Goal: Task Accomplishment & Management: Use online tool/utility

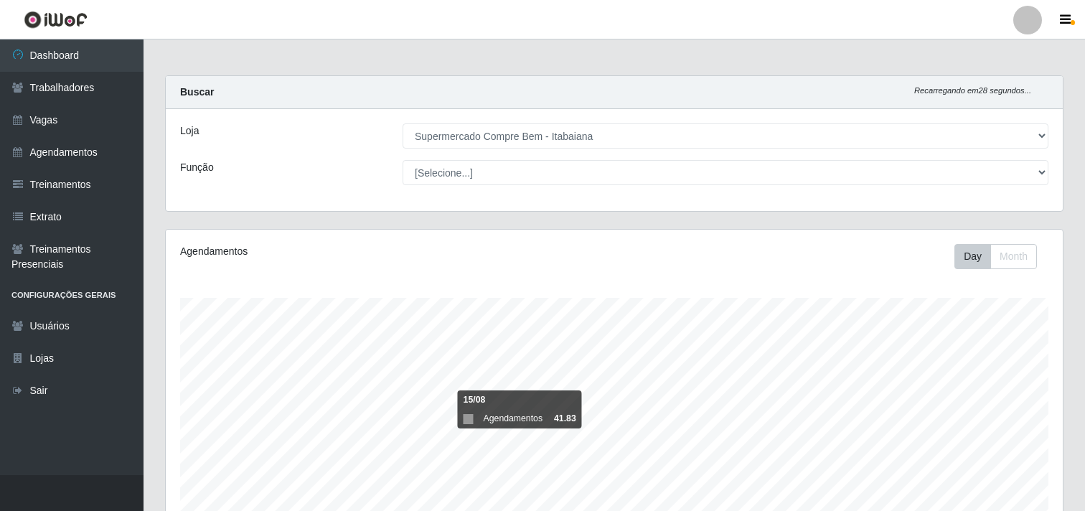
select select "264"
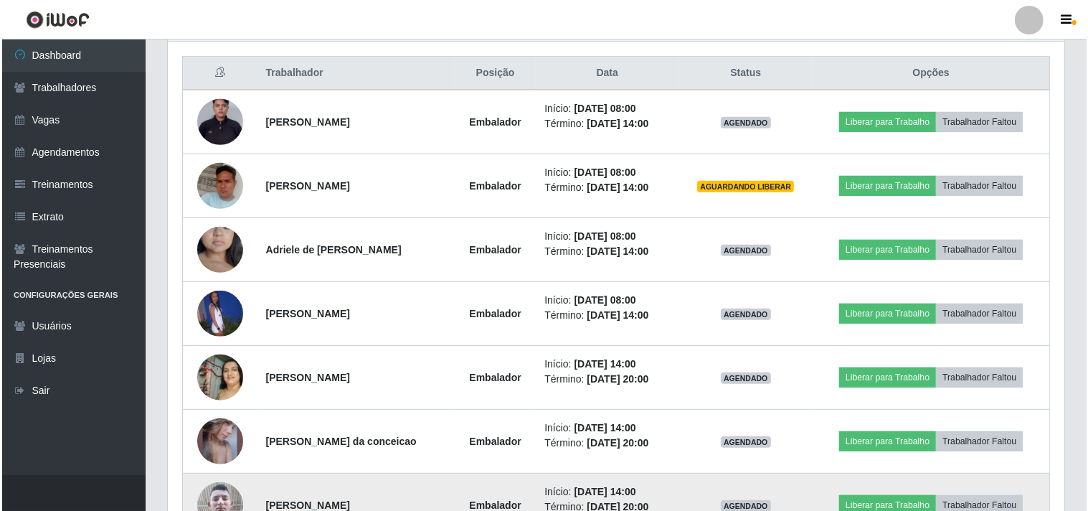
scroll to position [297, 897]
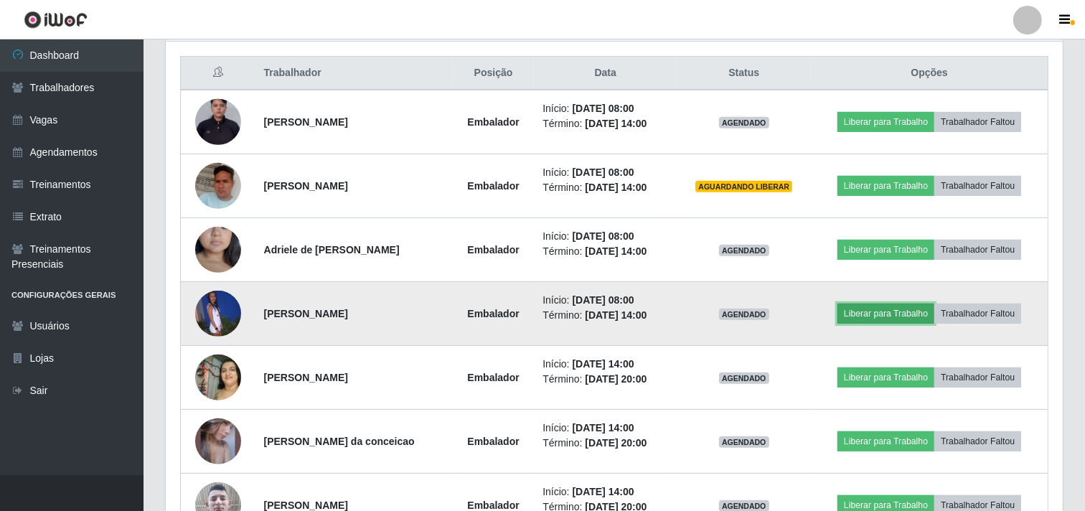
click at [904, 311] on button "Liberar para Trabalho" at bounding box center [885, 313] width 97 height 20
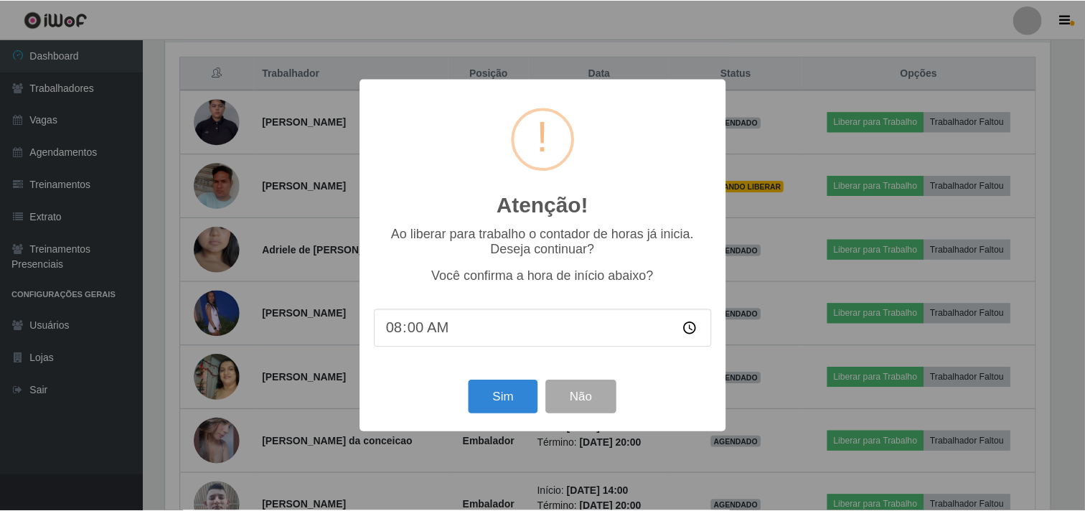
scroll to position [297, 887]
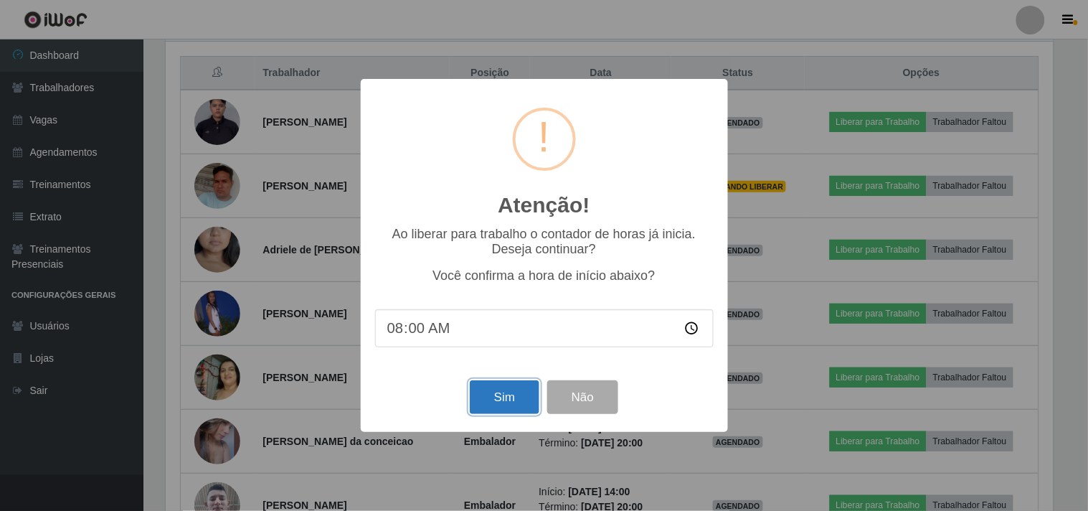
click at [488, 397] on button "Sim" at bounding box center [505, 397] width 70 height 34
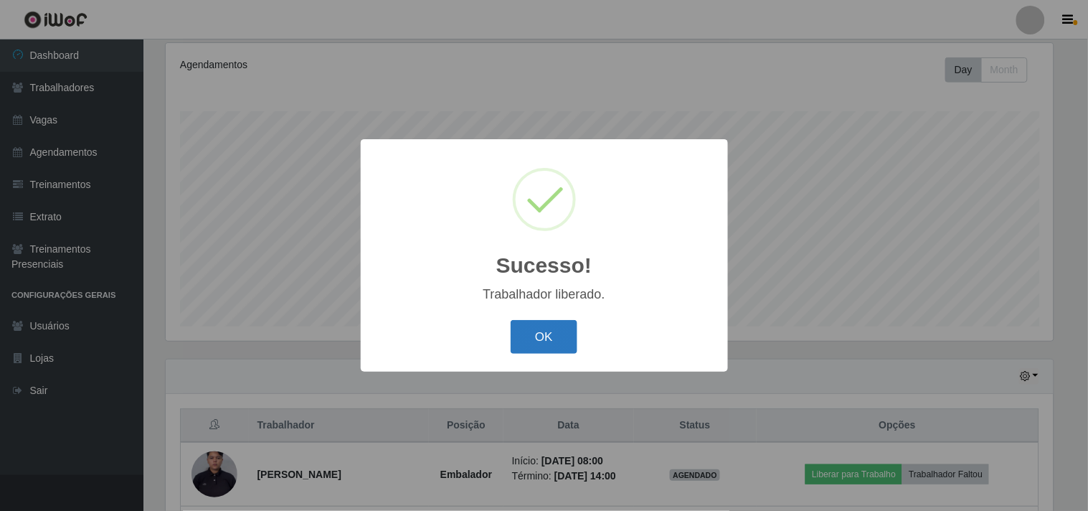
click at [571, 331] on button "OK" at bounding box center [544, 337] width 67 height 34
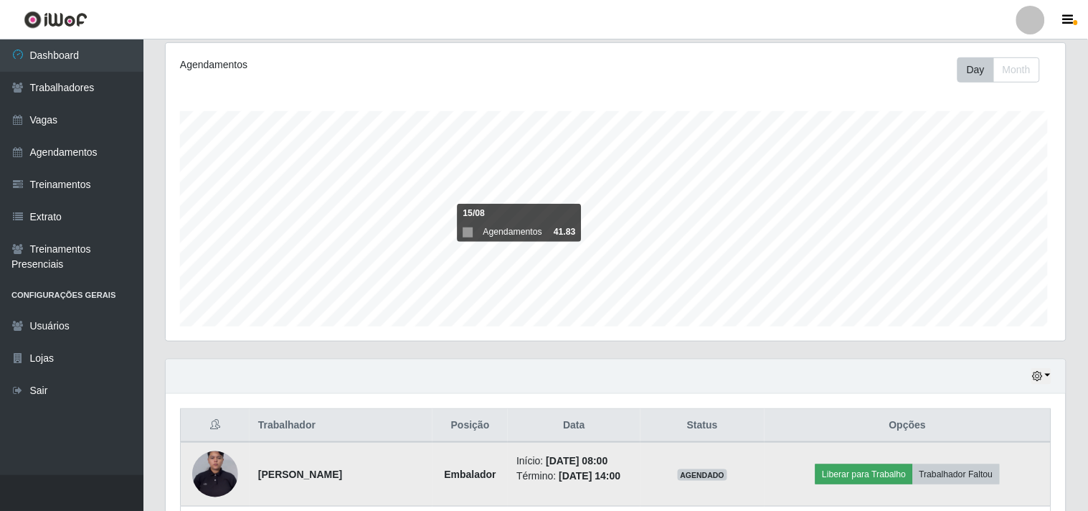
scroll to position [297, 897]
click at [849, 469] on button "Liberar para Trabalho" at bounding box center [861, 474] width 97 height 20
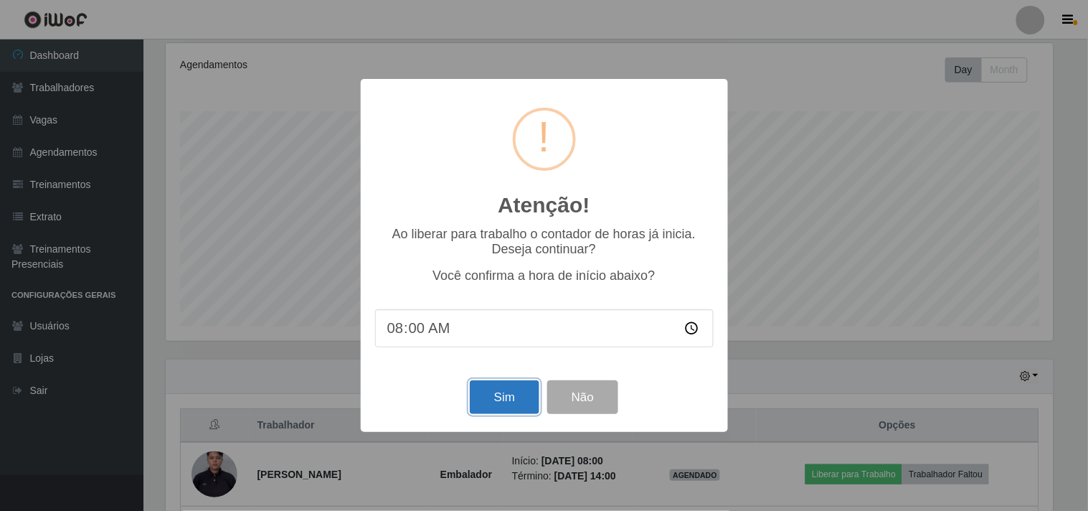
click at [482, 403] on button "Sim" at bounding box center [505, 397] width 70 height 34
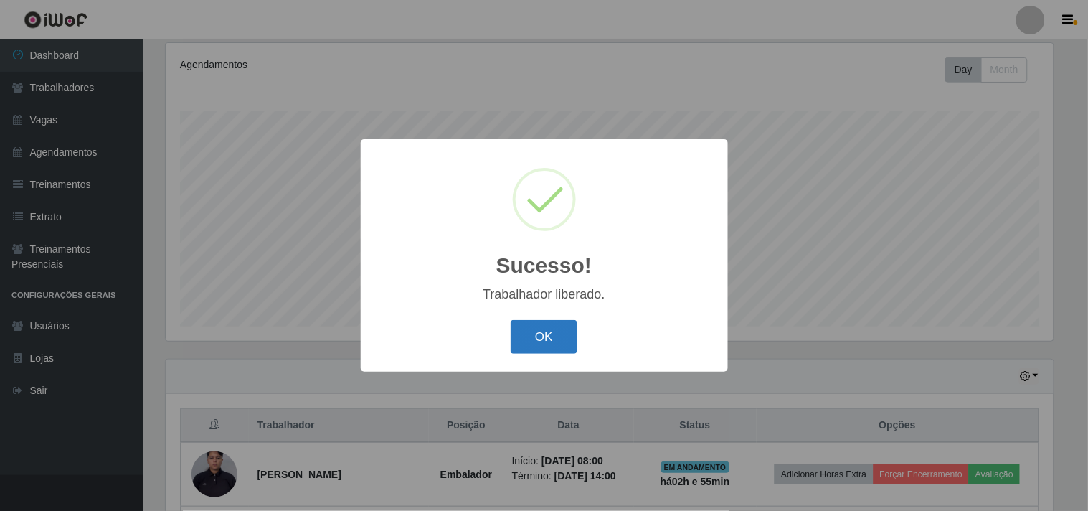
click at [527, 333] on button "OK" at bounding box center [544, 337] width 67 height 34
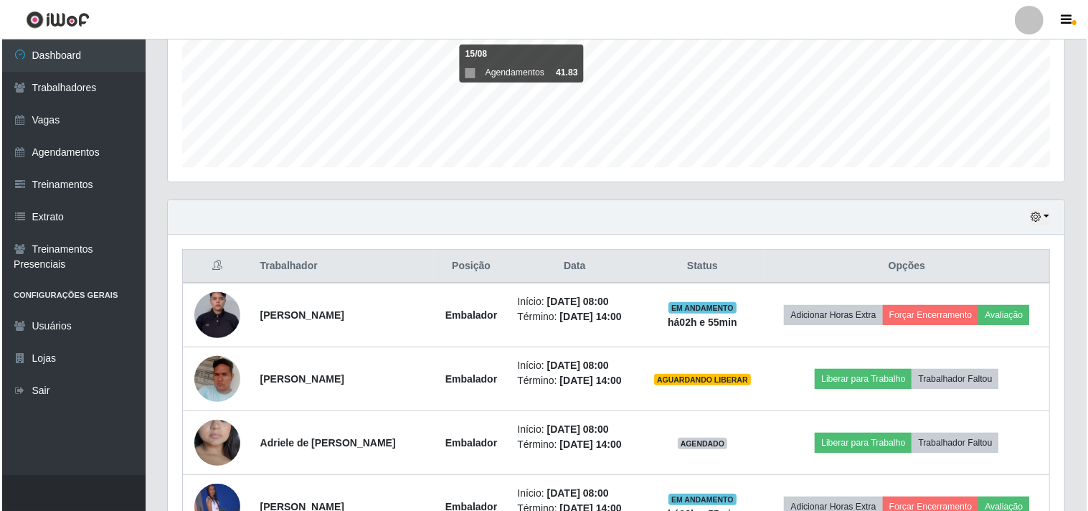
scroll to position [425, 0]
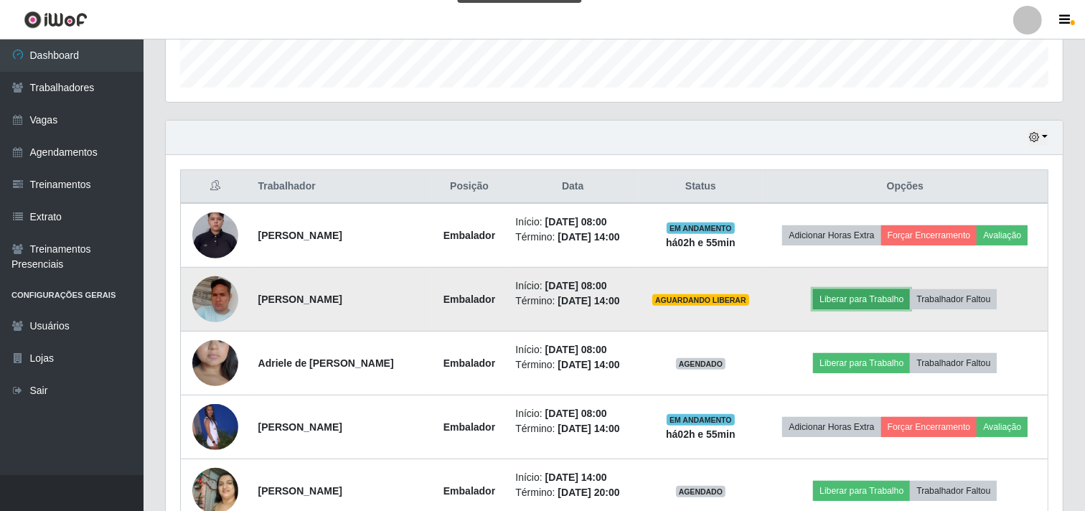
click at [870, 291] on button "Liberar para Trabalho" at bounding box center [861, 299] width 97 height 20
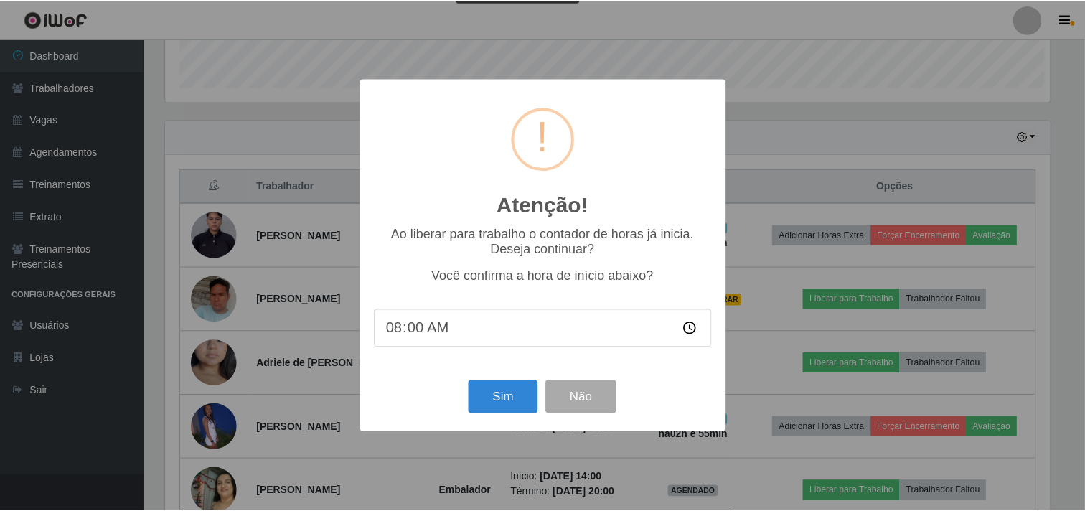
scroll to position [297, 887]
click at [526, 390] on button "Sim" at bounding box center [505, 397] width 70 height 34
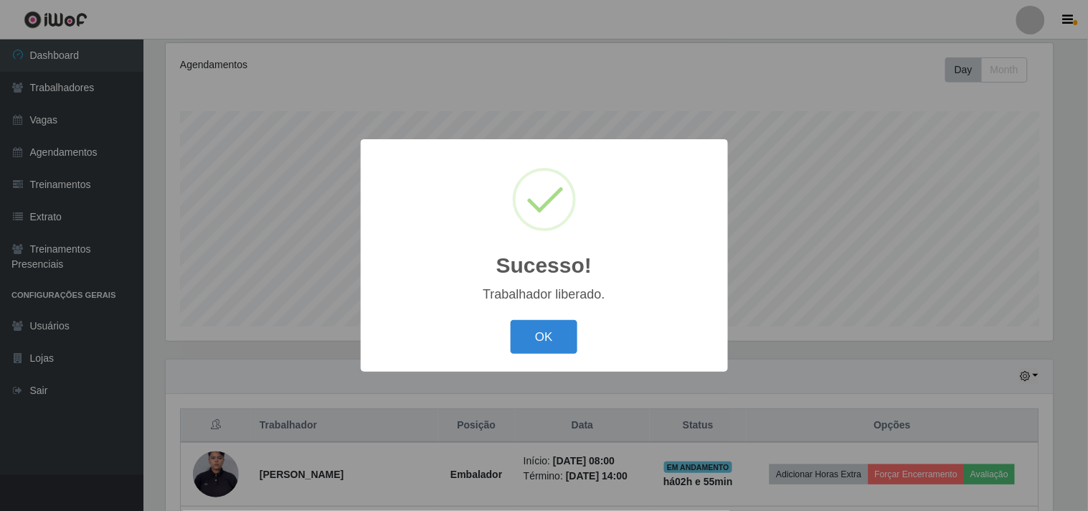
click at [506, 353] on div "OK Cancel" at bounding box center [544, 336] width 339 height 41
click at [527, 340] on button "OK" at bounding box center [544, 337] width 67 height 34
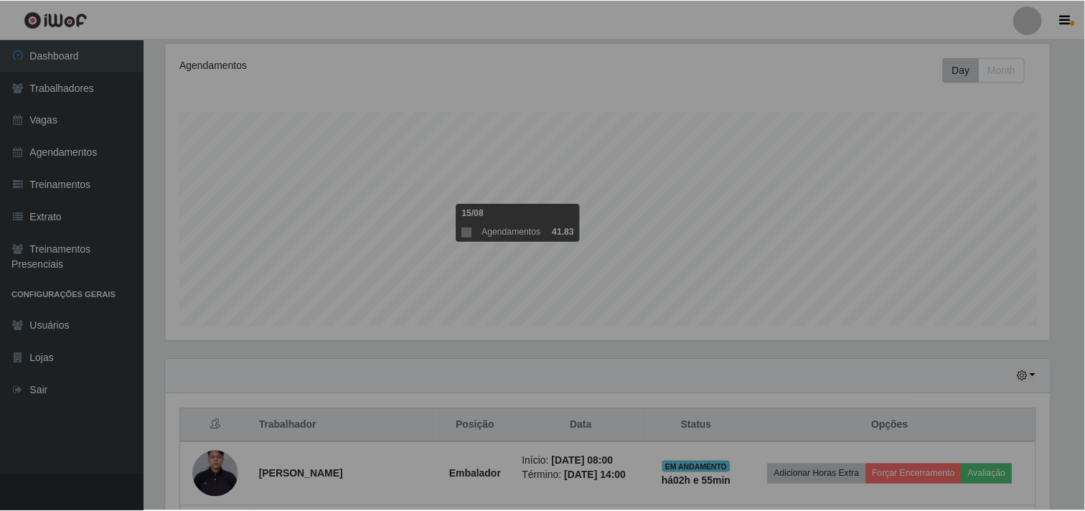
scroll to position [0, 0]
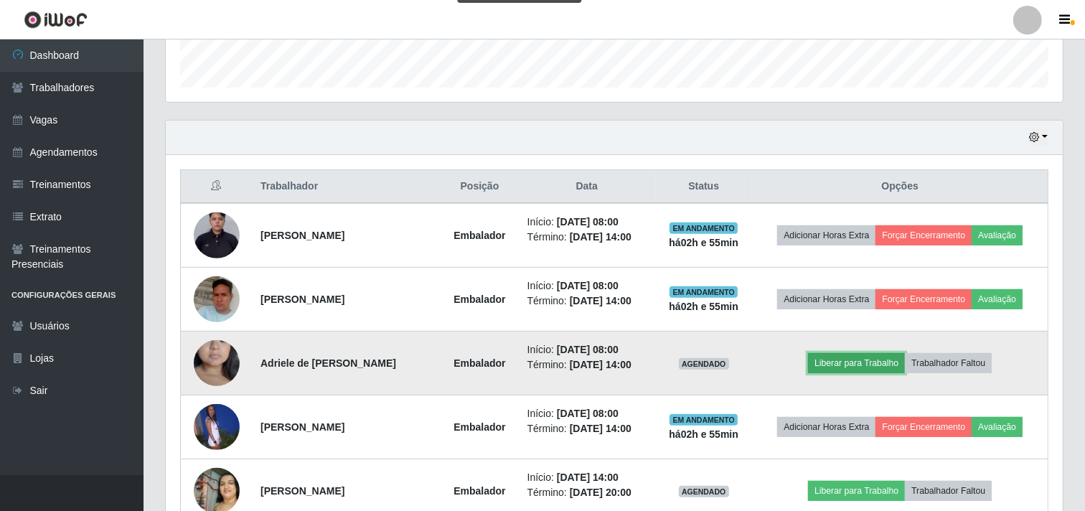
click at [858, 362] on button "Liberar para Trabalho" at bounding box center [856, 363] width 97 height 20
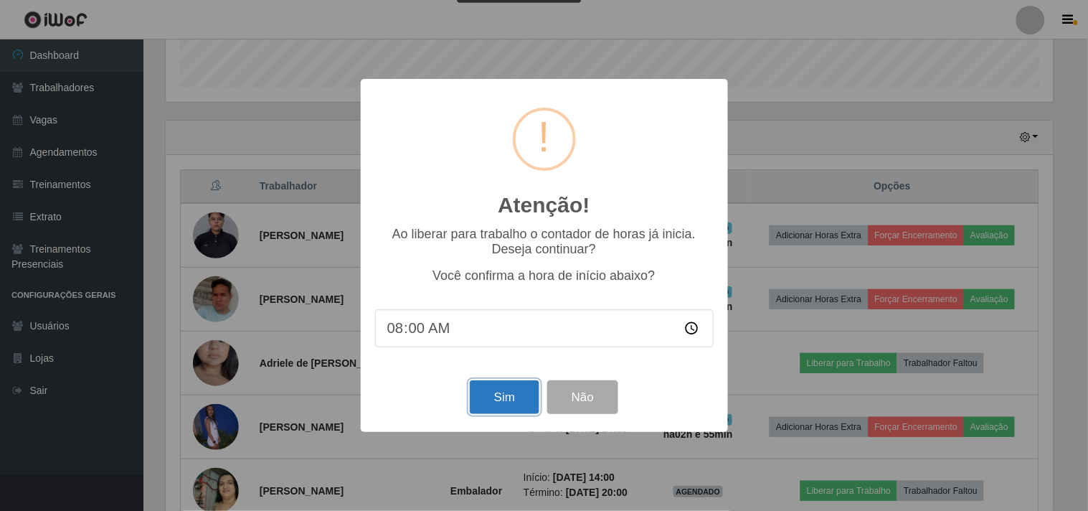
click at [520, 390] on button "Sim" at bounding box center [505, 397] width 70 height 34
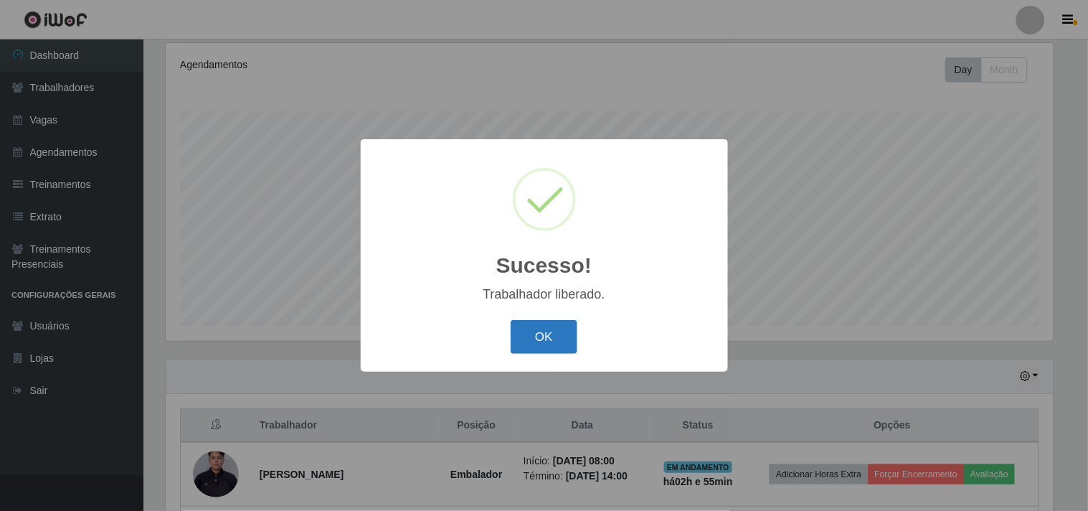
click at [549, 339] on button "OK" at bounding box center [544, 337] width 67 height 34
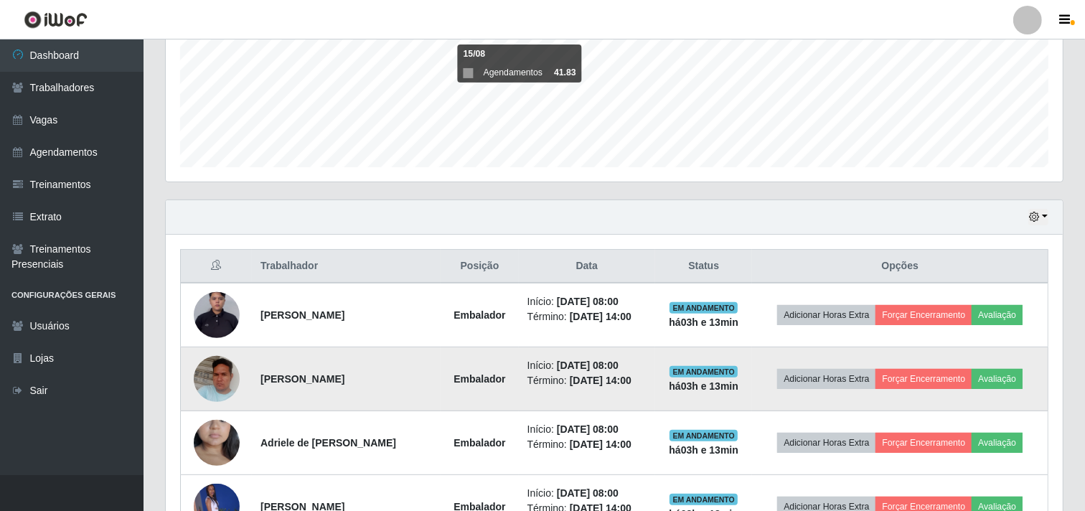
scroll to position [425, 0]
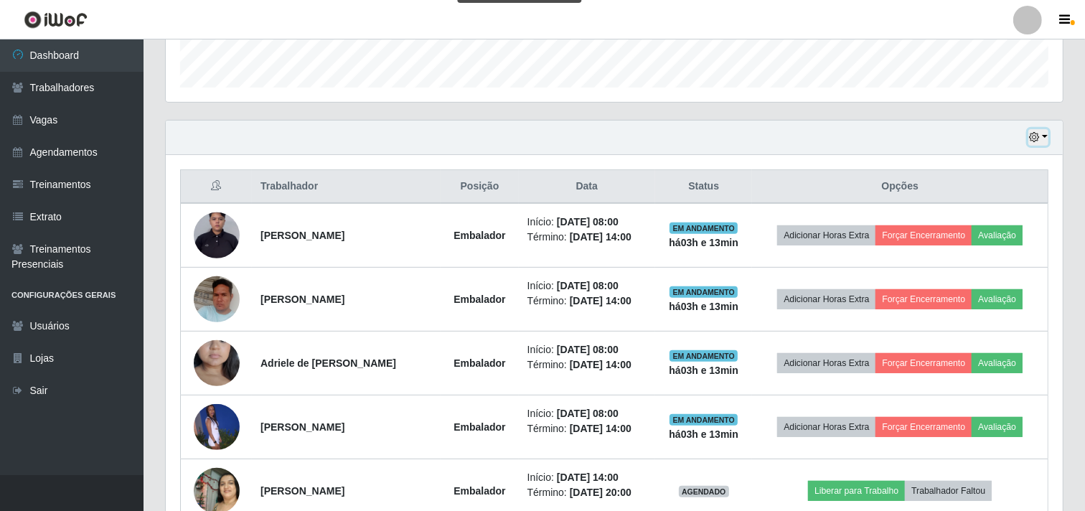
click at [1036, 135] on icon "button" at bounding box center [1034, 137] width 10 height 10
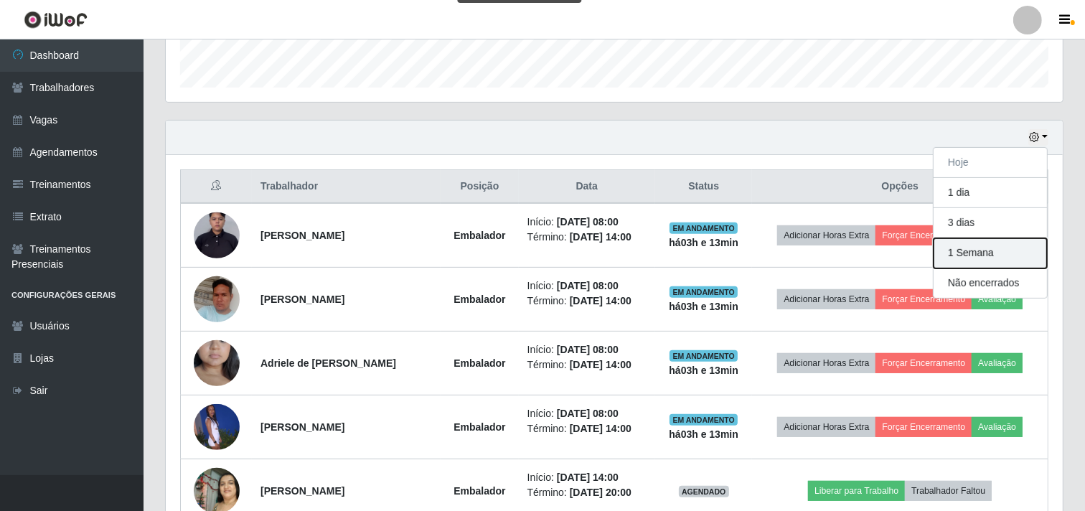
click at [979, 260] on button "1 Semana" at bounding box center [989, 253] width 113 height 30
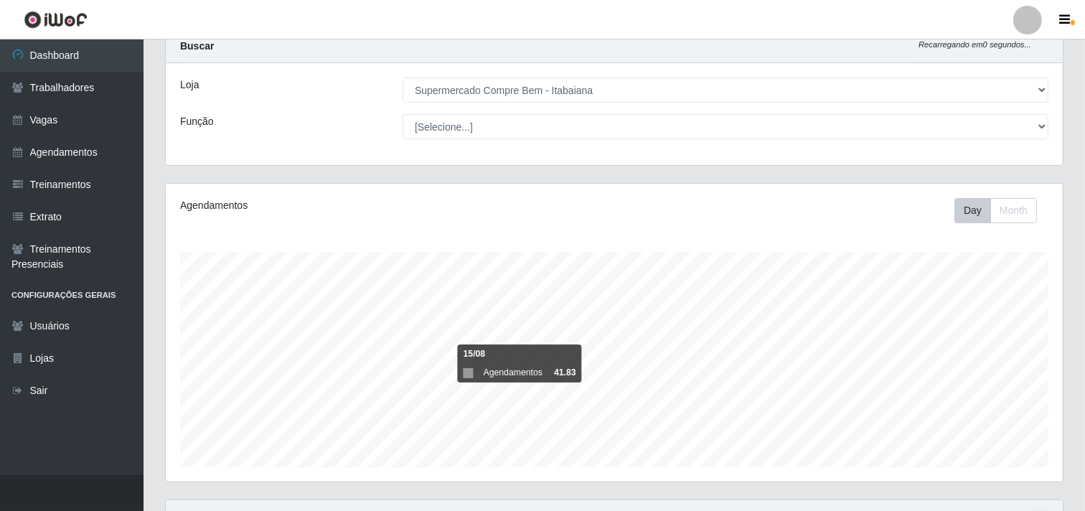
scroll to position [364, 0]
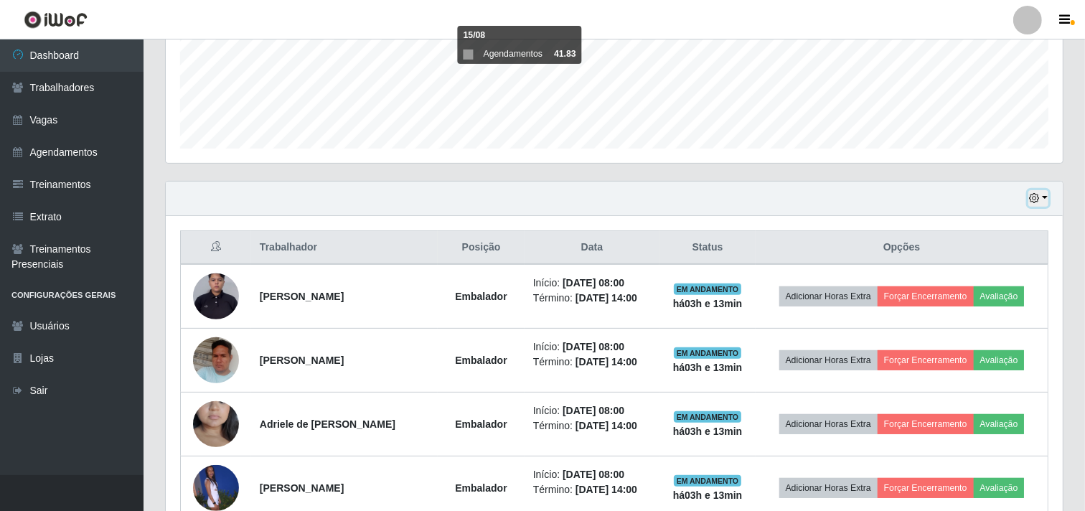
click at [1042, 196] on button "button" at bounding box center [1038, 198] width 20 height 17
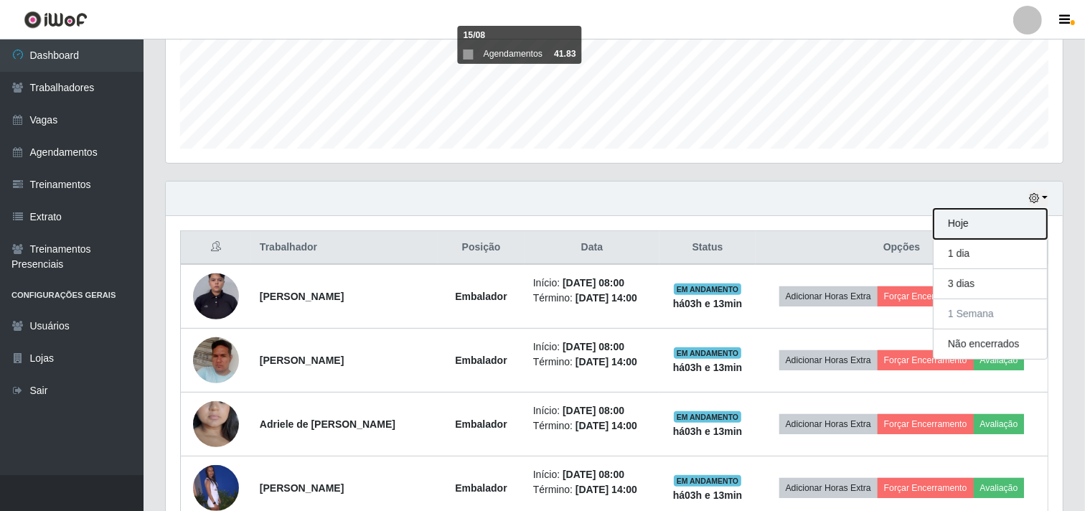
click at [973, 224] on button "Hoje" at bounding box center [989, 224] width 113 height 30
